Goal: Find specific page/section: Find specific page/section

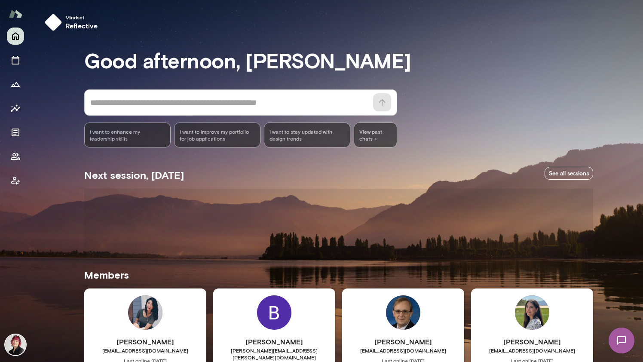
click at [400, 319] on img at bounding box center [403, 312] width 34 height 34
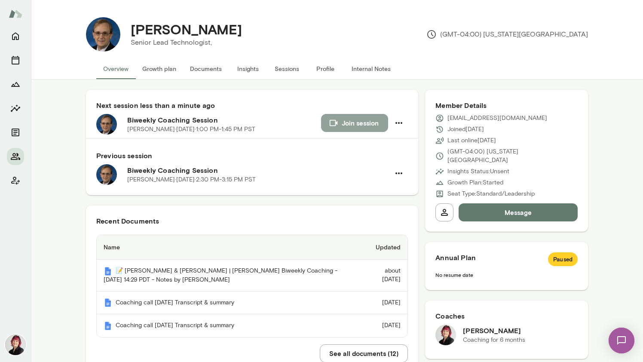
click at [334, 125] on icon "button" at bounding box center [333, 123] width 8 height 6
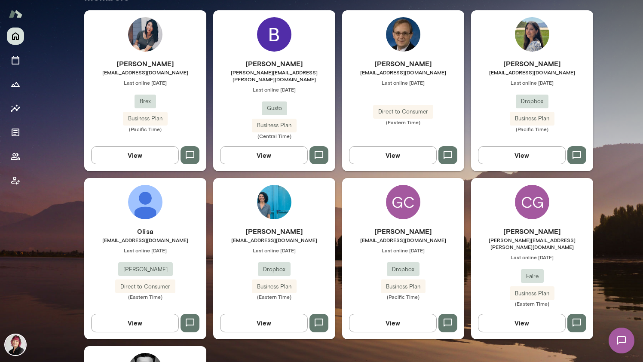
scroll to position [250, 0]
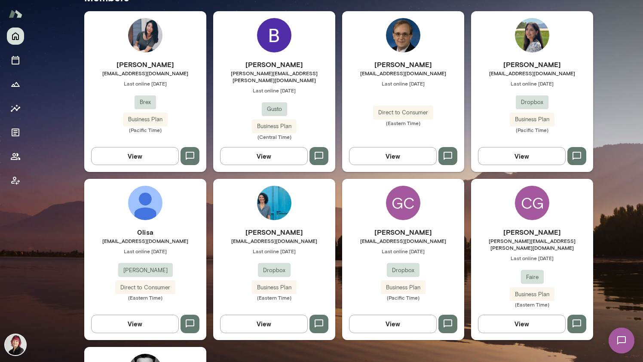
click at [533, 49] on img at bounding box center [532, 35] width 34 height 34
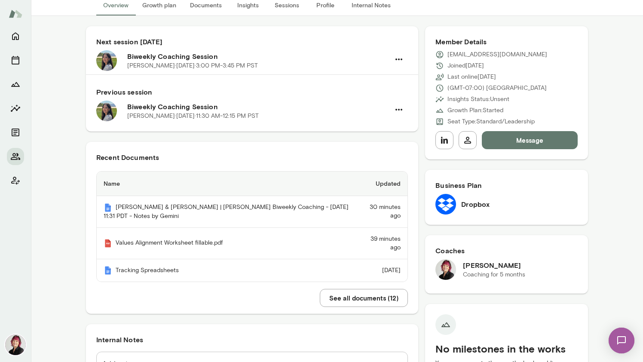
scroll to position [82, 0]
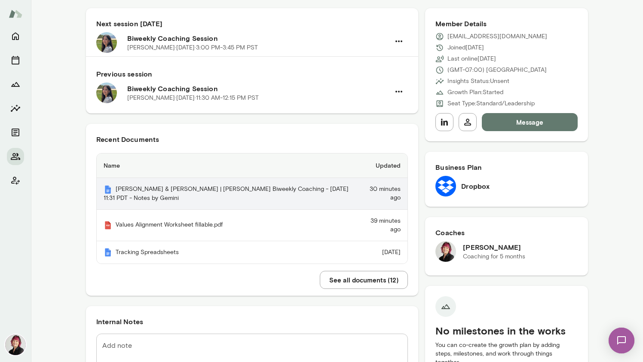
click at [285, 198] on th "Mana Sadeghi & Leigh Allen-Arredondo | Mento Biweekly Coaching - 2025/09/12 11:…" at bounding box center [226, 194] width 259 height 32
